Goal: Task Accomplishment & Management: Use online tool/utility

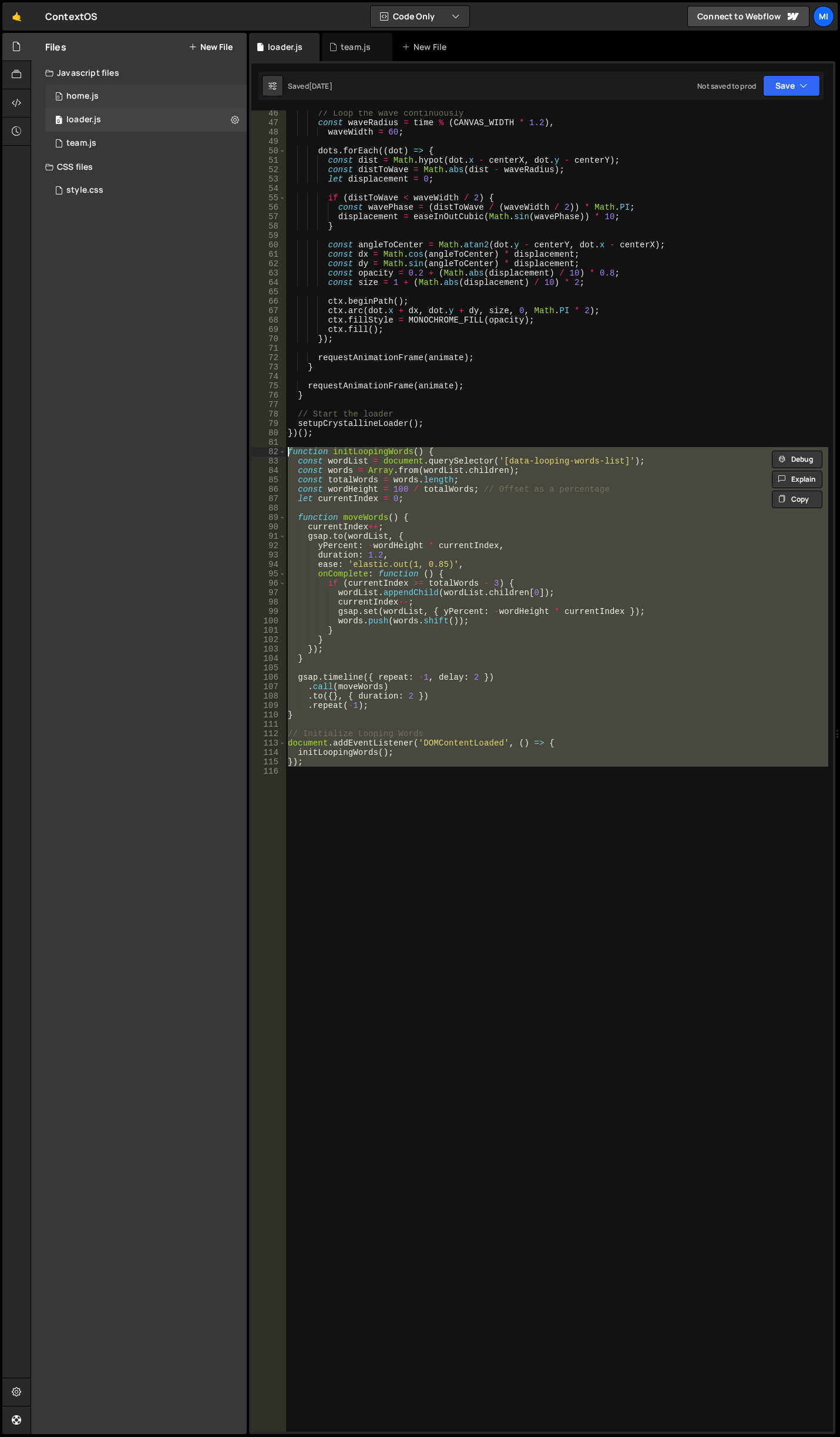
scroll to position [425, 0]
click at [11, 16] on link "🤙" at bounding box center [16, 16] width 29 height 28
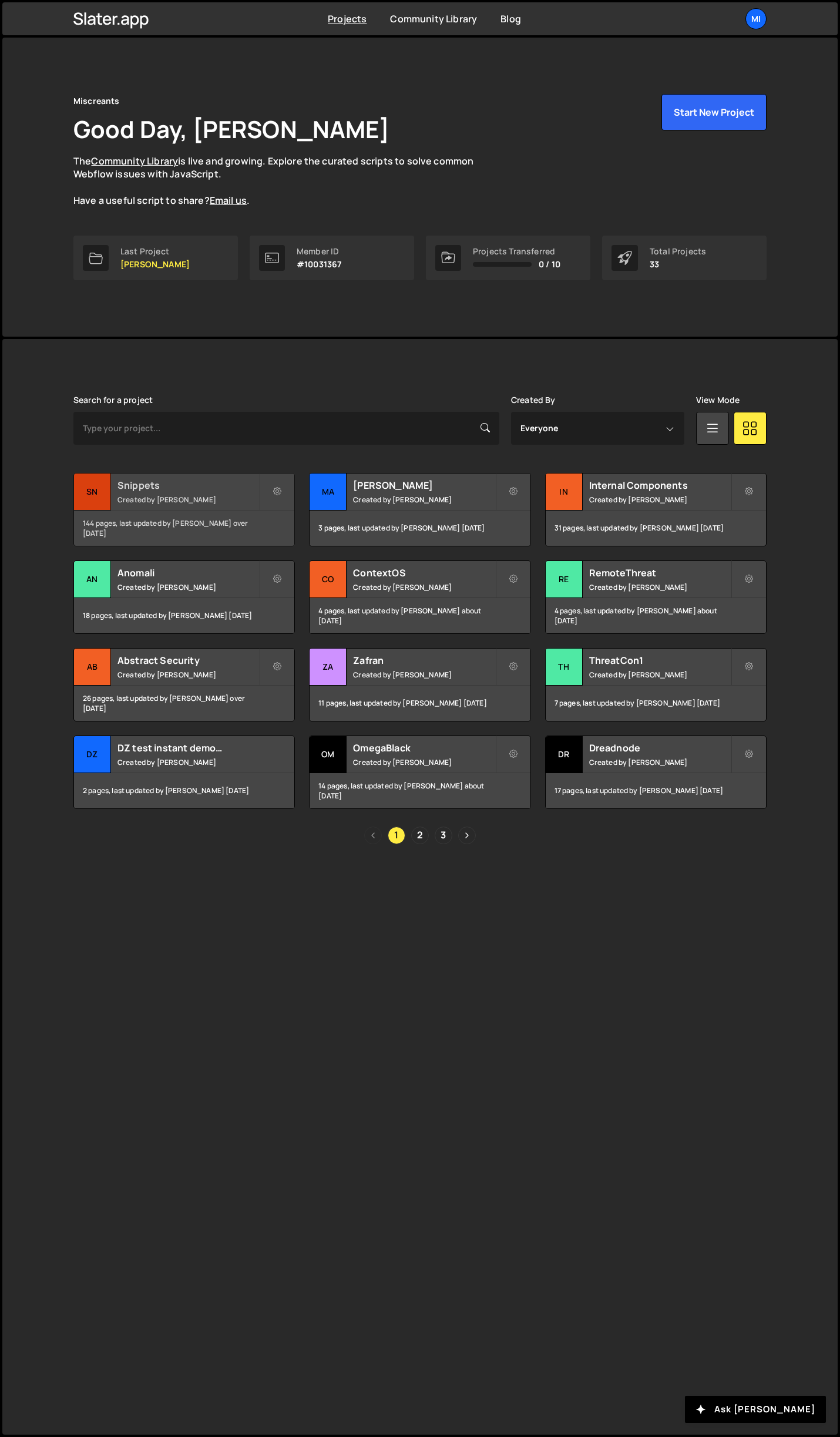
click at [193, 480] on h2 "Snippets" at bounding box center [188, 485] width 142 height 13
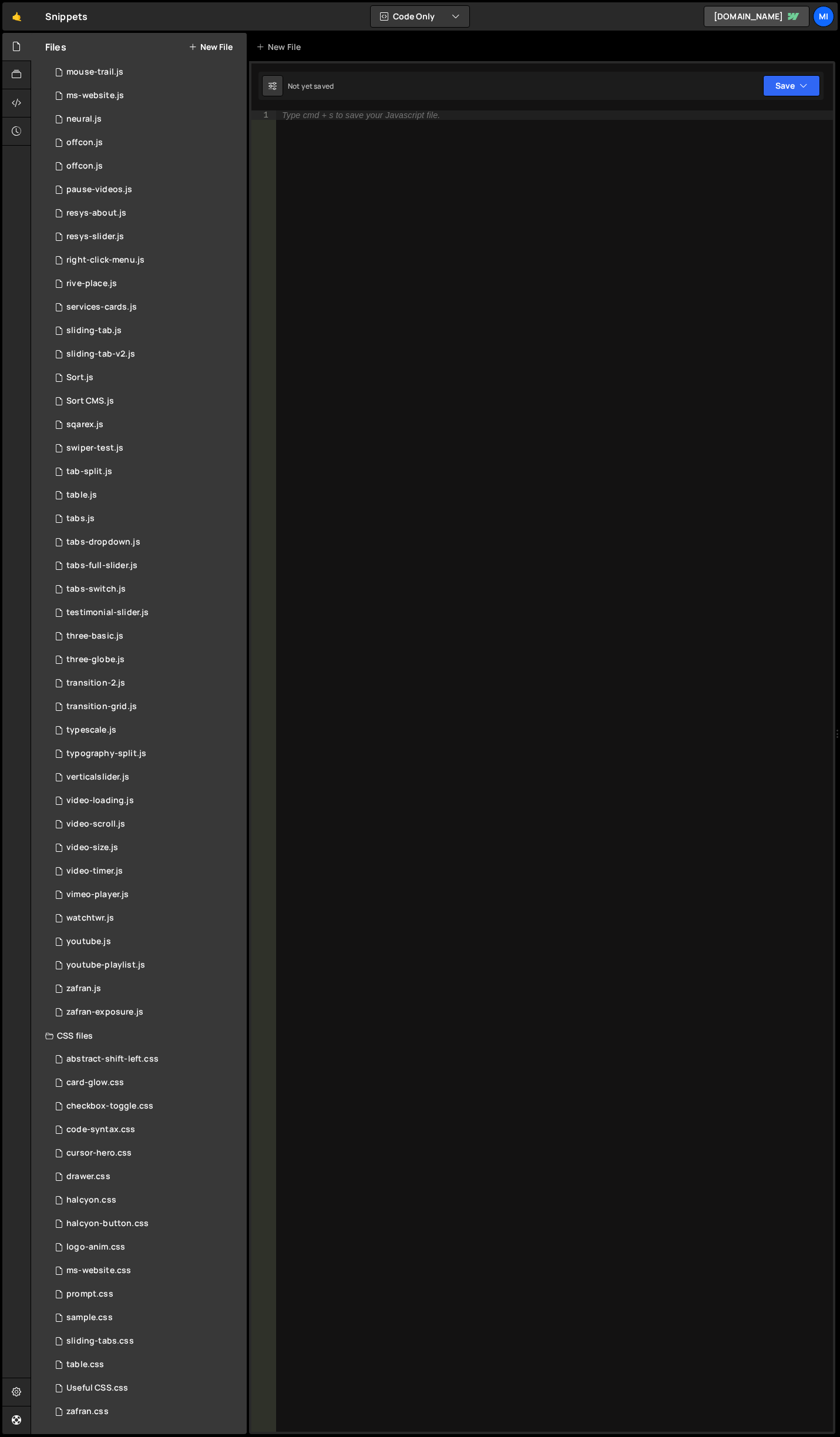
scroll to position [1905, 0]
click at [149, 646] on div "0 three-basic.js 0" at bounding box center [146, 634] width 202 height 23
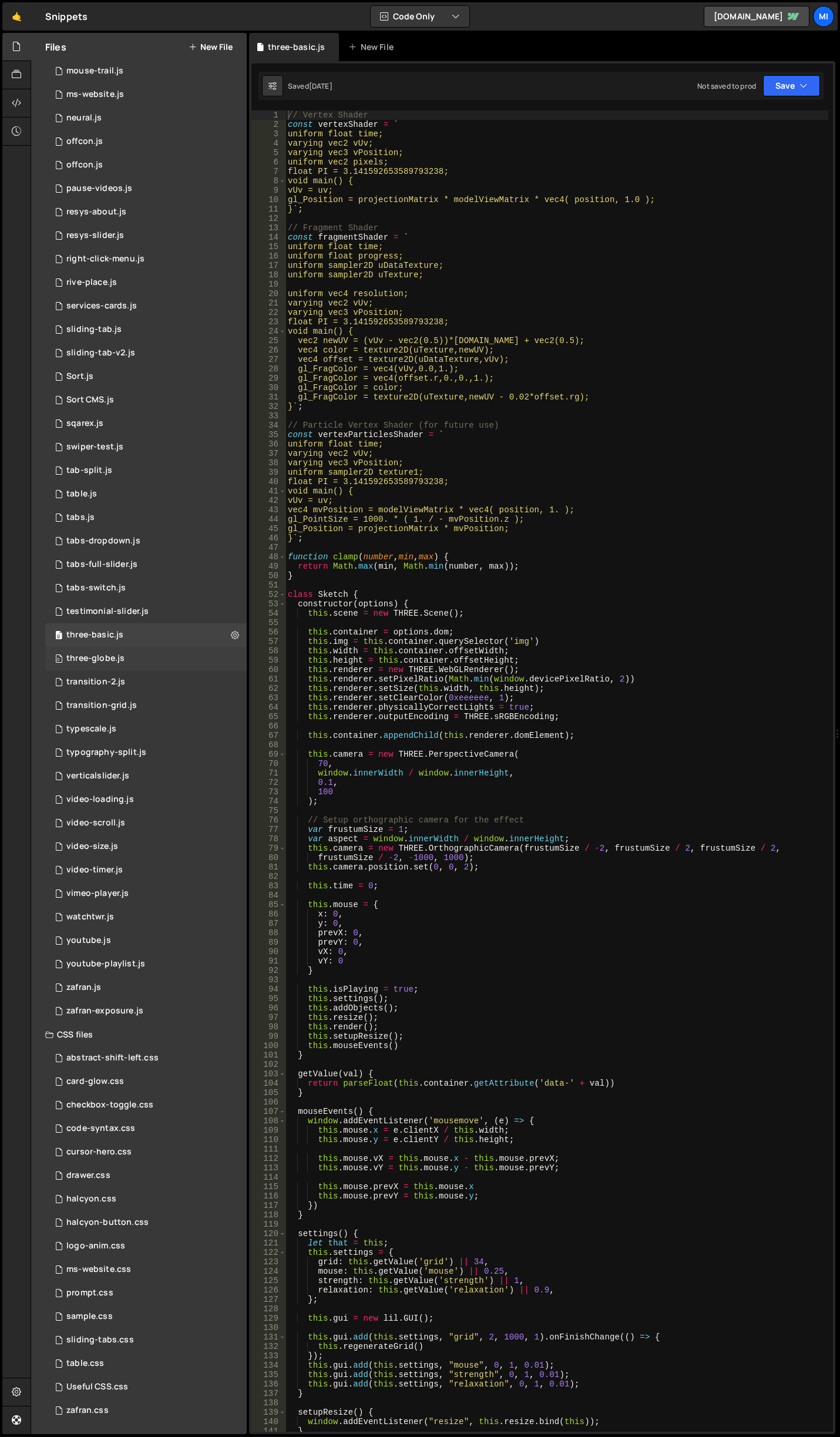
click at [149, 655] on div "0 three-globe.js 0" at bounding box center [146, 658] width 202 height 23
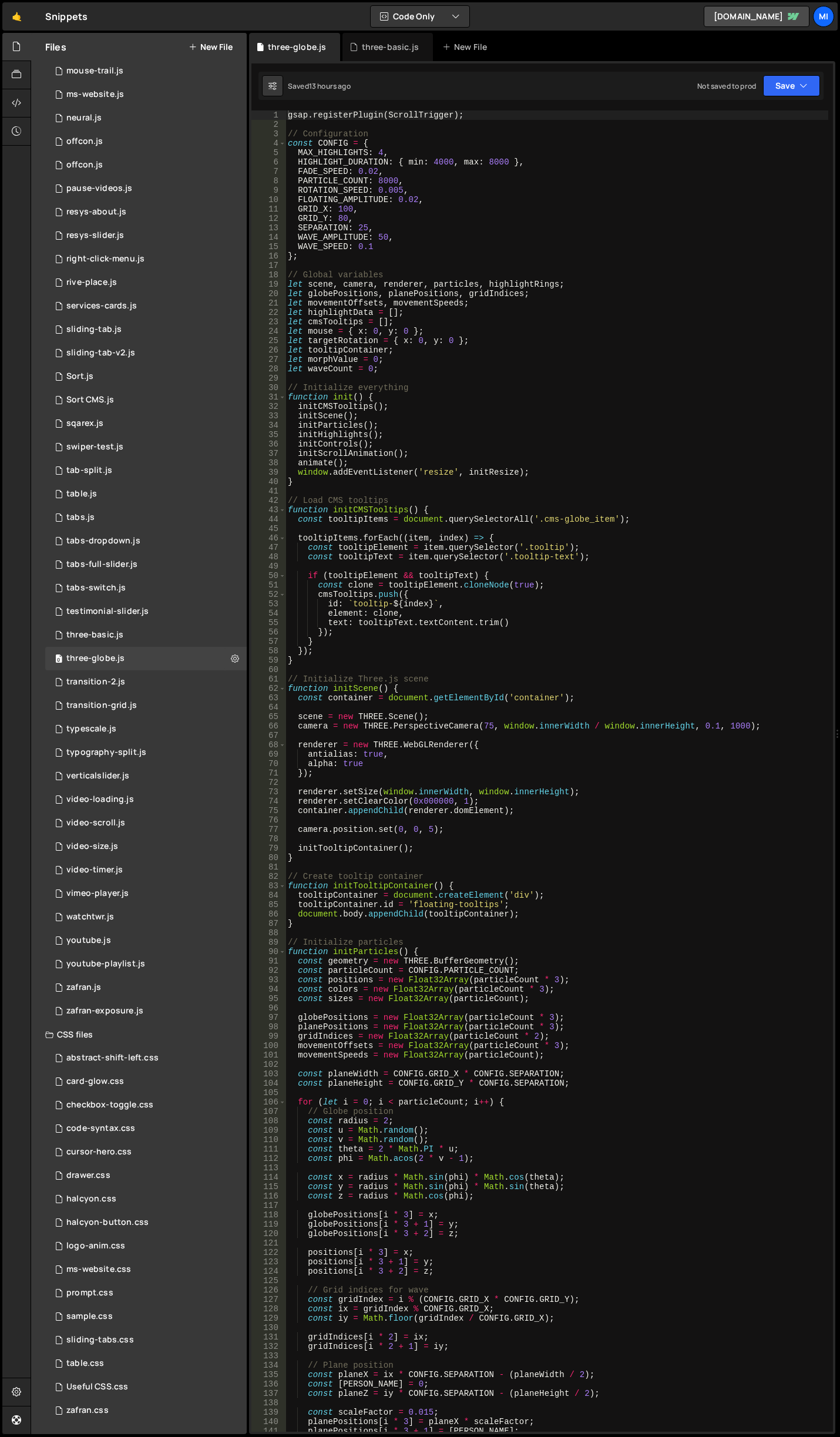
click at [550, 693] on div "gsap . registerPlugin ( ScrollTrigger ) ; // Configuration const CONFIG = { MAX…" at bounding box center [556, 780] width 542 height 1340
type textarea "init();"
